Goal: Task Accomplishment & Management: Manage account settings

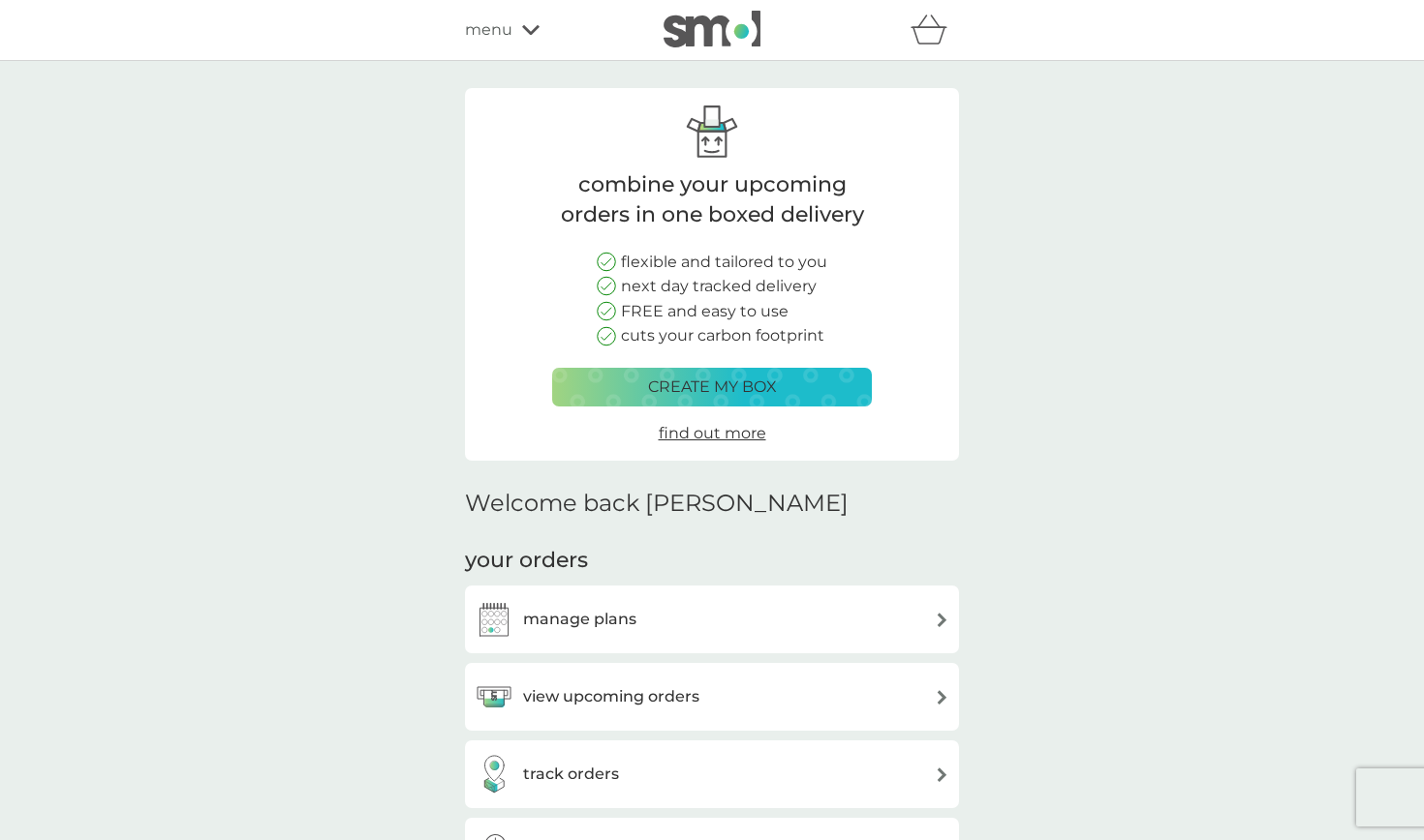
click at [800, 629] on div "manage plans" at bounding box center [712, 619] width 475 height 39
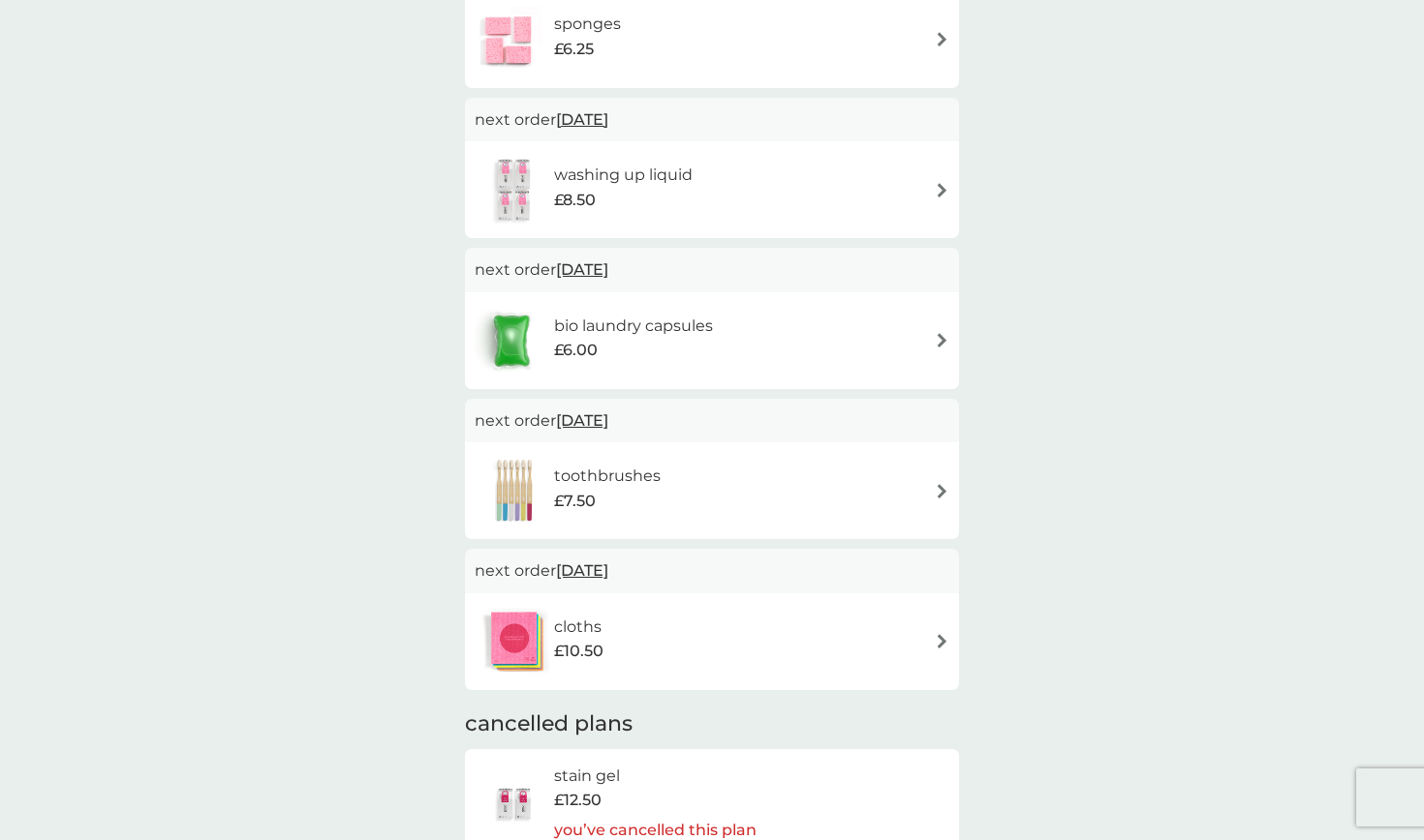
scroll to position [593, 0]
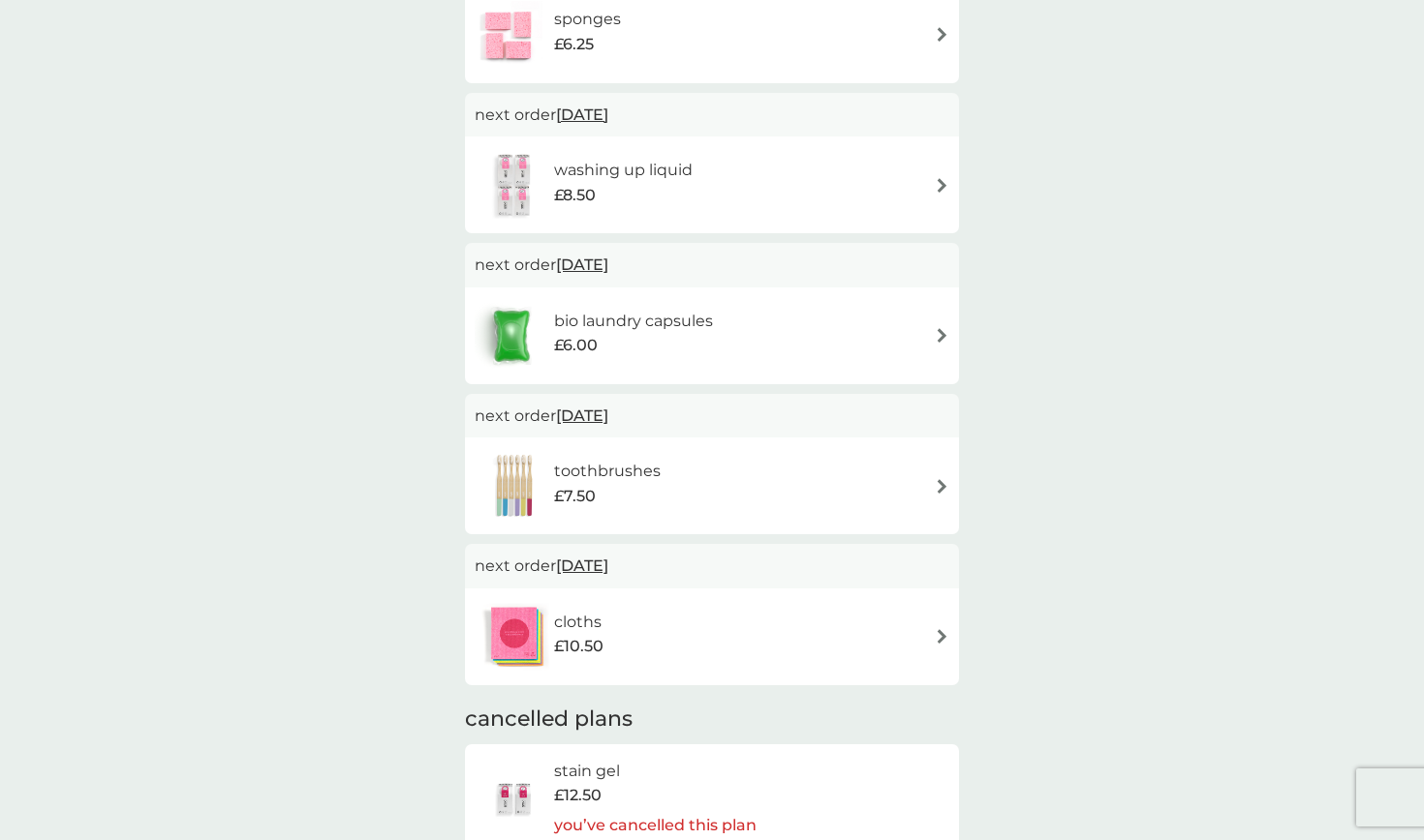
click at [876, 468] on div "toothbrushes £7.50" at bounding box center [712, 486] width 475 height 68
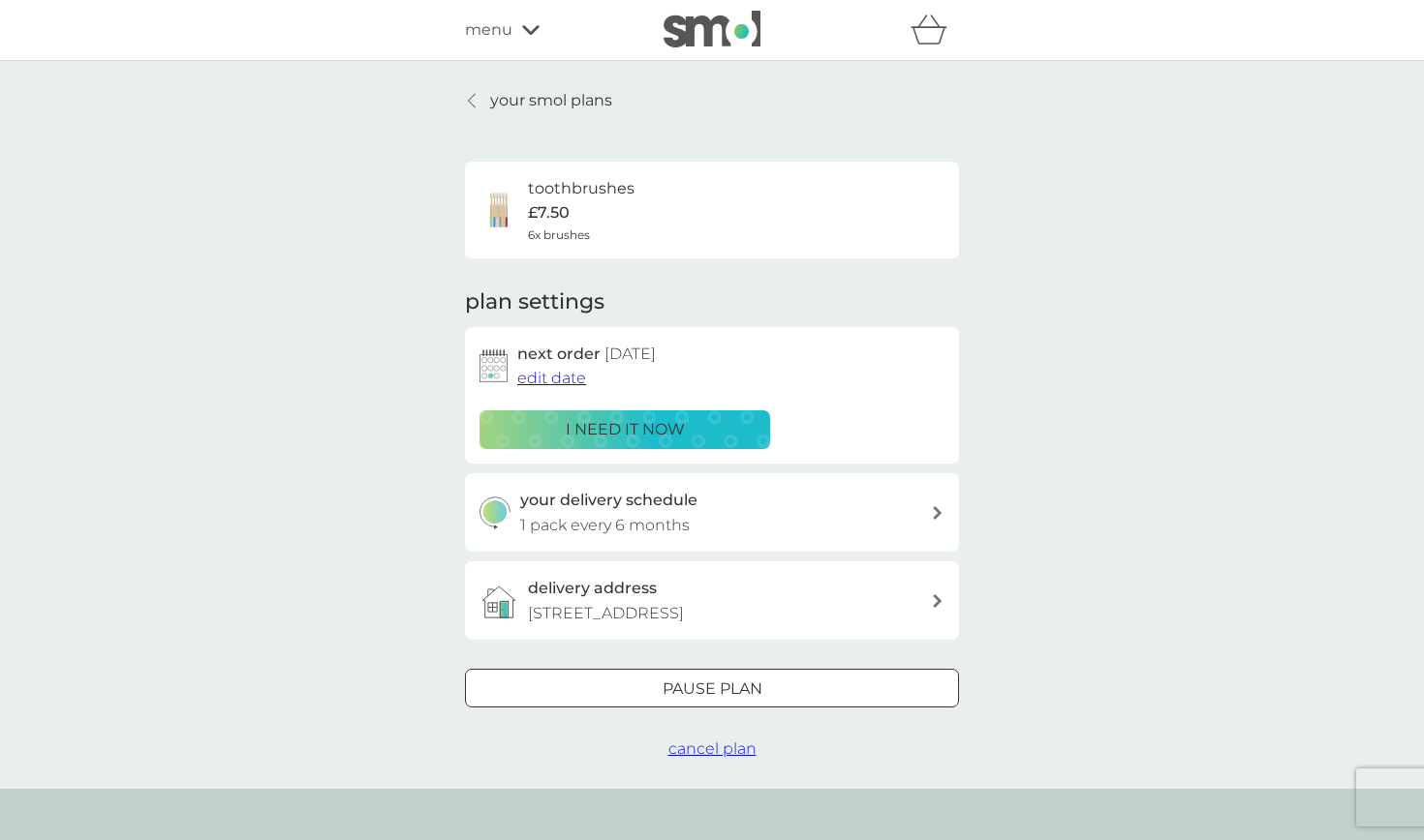
click at [558, 373] on span "edit date" at bounding box center [552, 378] width 69 height 18
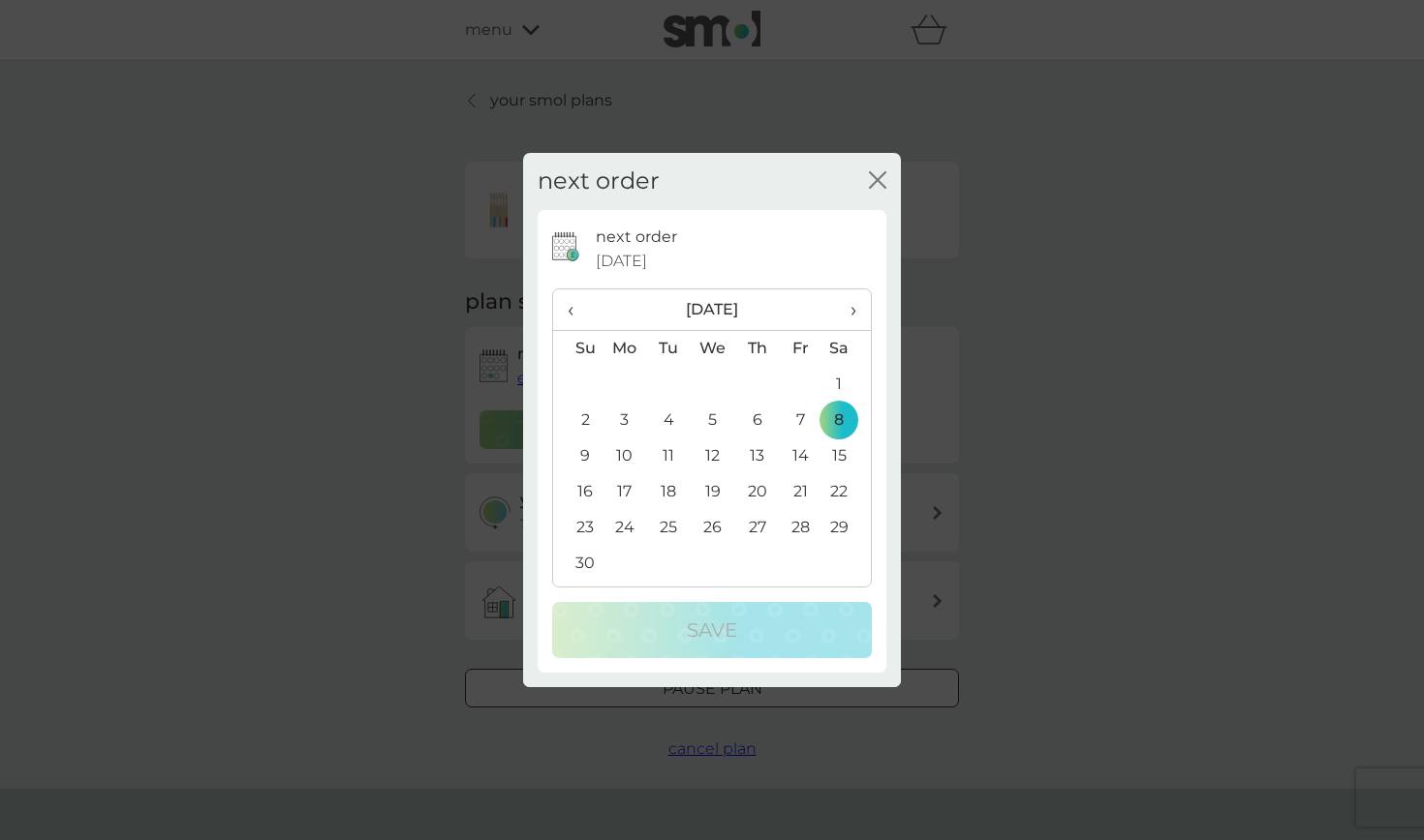
click at [846, 314] on span "›" at bounding box center [845, 310] width 19 height 41
click at [859, 307] on th "›" at bounding box center [846, 311] width 48 height 42
click at [762, 420] on td "8" at bounding box center [757, 420] width 44 height 36
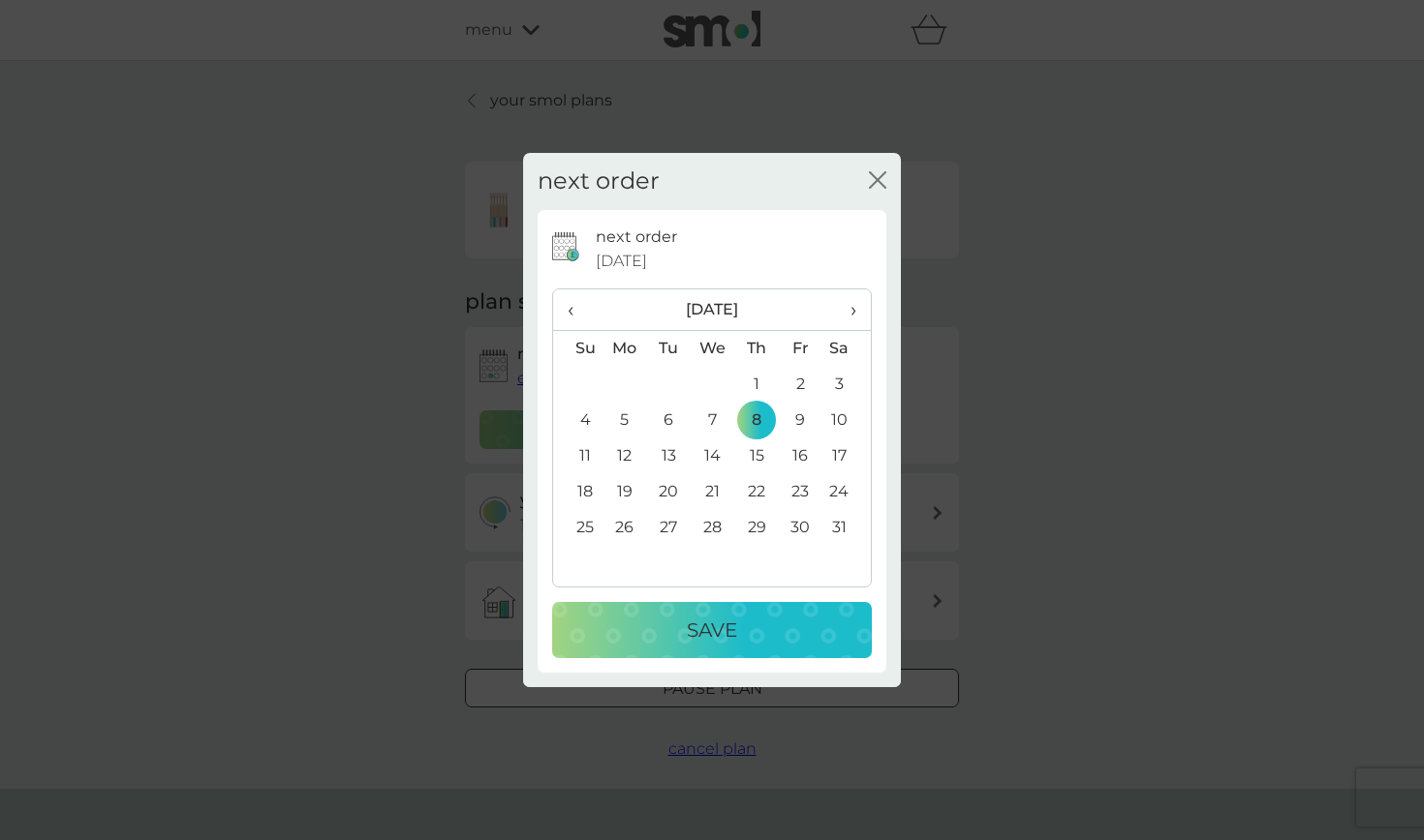
click at [831, 646] on button "Save" at bounding box center [712, 630] width 320 height 56
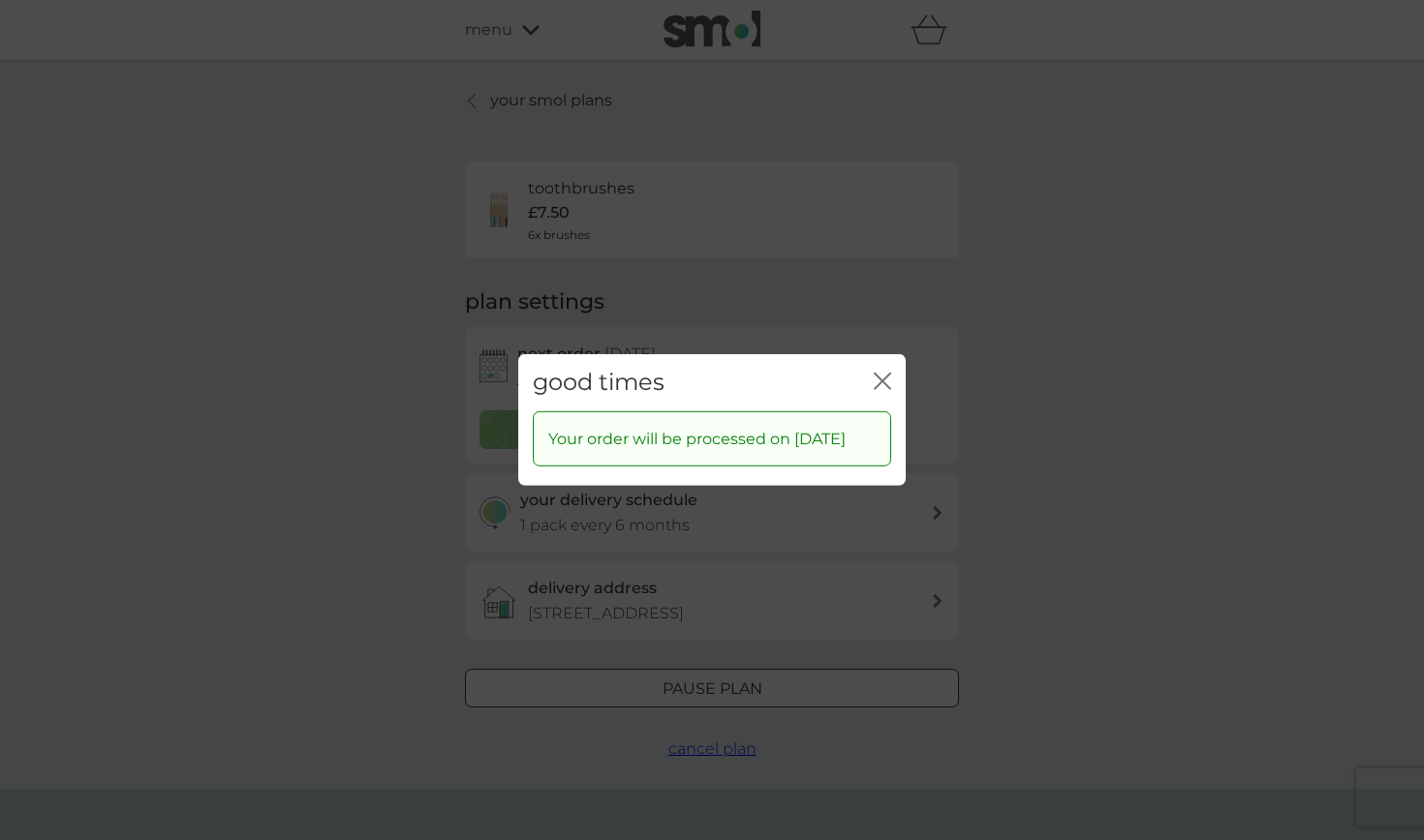
click at [885, 373] on icon "close" at bounding box center [881, 381] width 17 height 17
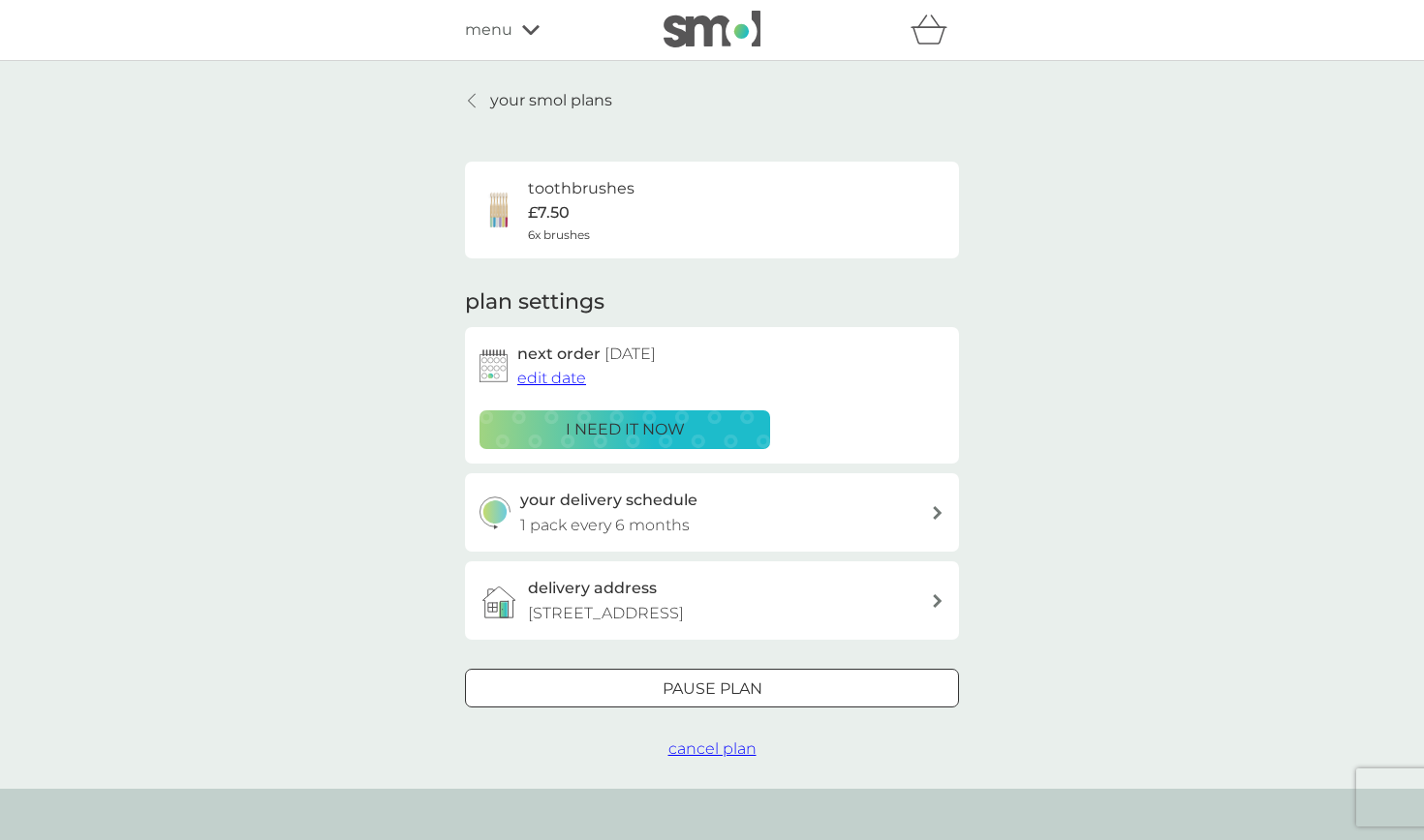
click at [602, 96] on p "your smol plans" at bounding box center [551, 100] width 122 height 25
